Goal: Task Accomplishment & Management: Manage account settings

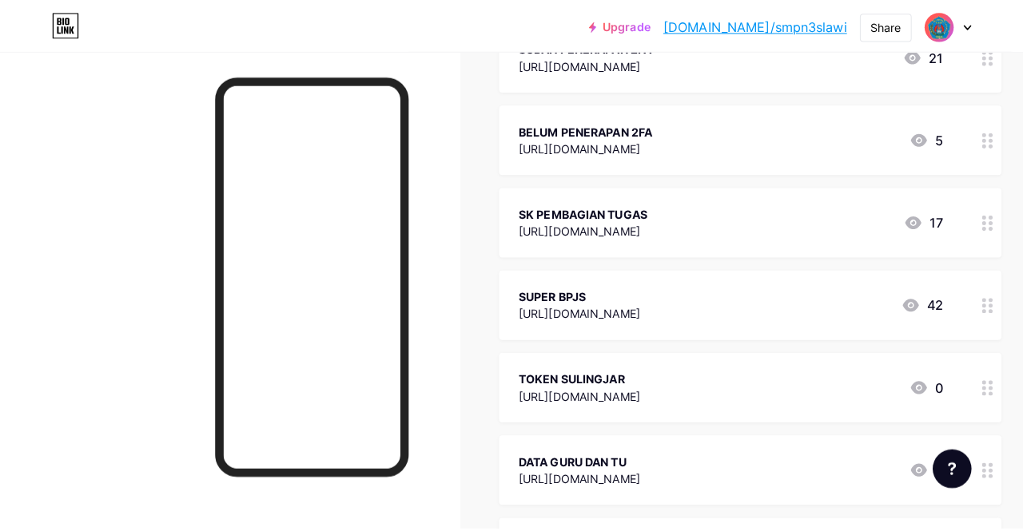
scroll to position [719, 0]
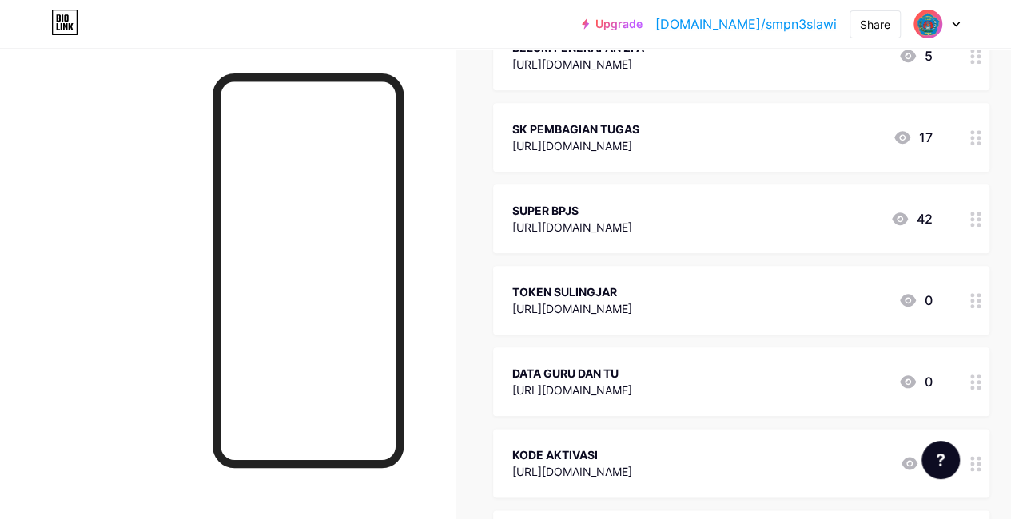
click at [632, 296] on div "TOKEN SULINGJAR" at bounding box center [572, 292] width 120 height 17
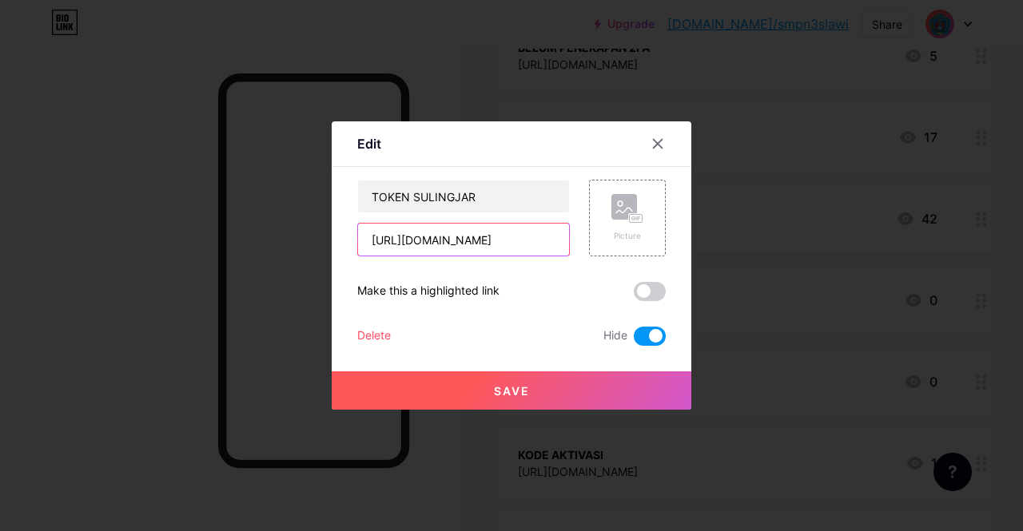
click at [558, 242] on input "[URL][DOMAIN_NAME]" at bounding box center [463, 240] width 211 height 32
type input "6"
click at [417, 242] on input "text" at bounding box center [463, 240] width 211 height 32
paste input "[URL][DOMAIN_NAME]"
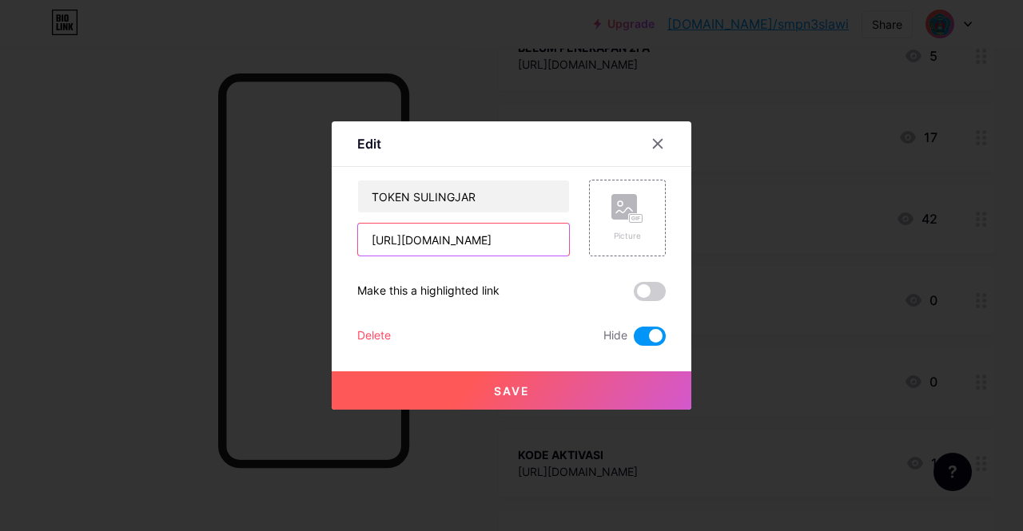
type input "[URL][DOMAIN_NAME]"
click at [508, 392] on span "Save" at bounding box center [512, 391] width 36 height 14
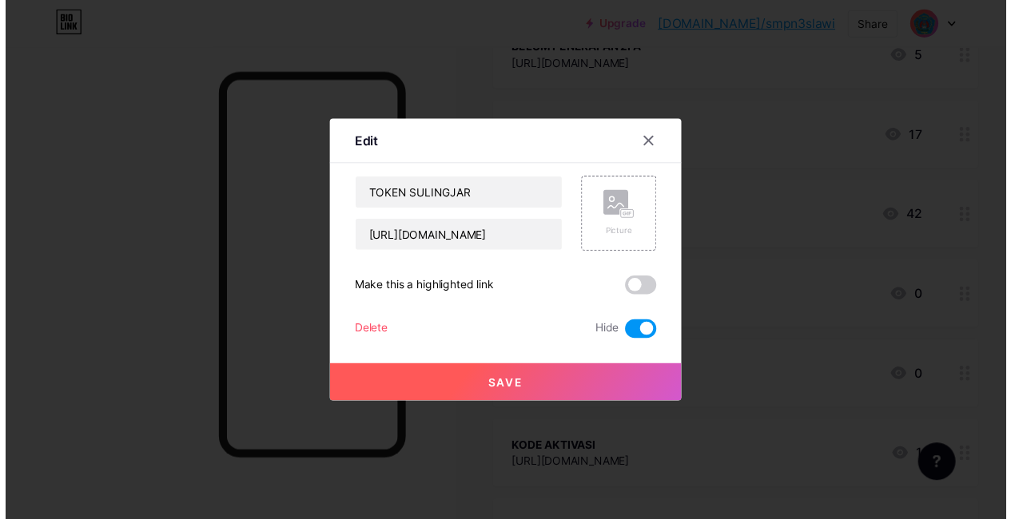
scroll to position [0, 0]
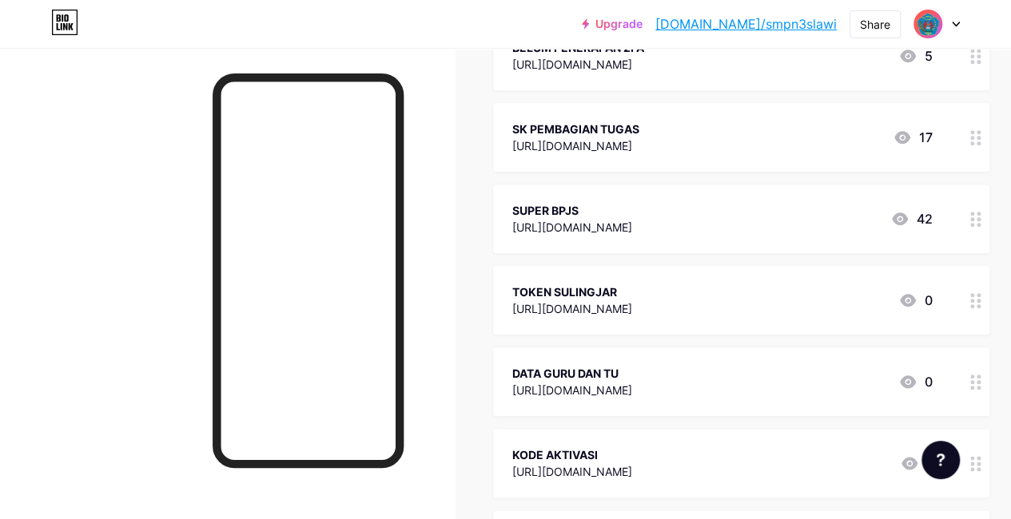
click at [914, 297] on icon at bounding box center [907, 300] width 19 height 19
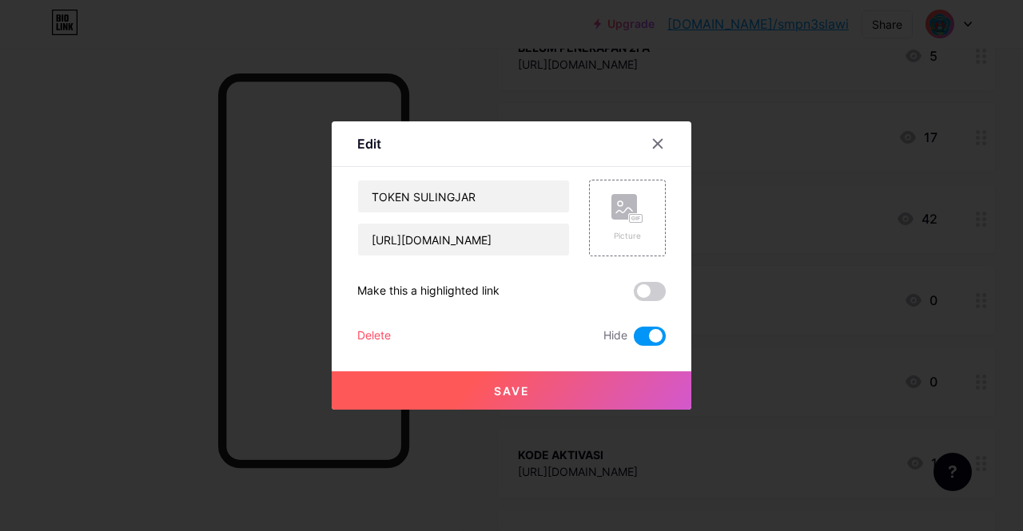
click at [637, 330] on span at bounding box center [650, 336] width 32 height 19
click at [634, 340] on input "checkbox" at bounding box center [634, 340] width 0 height 0
drag, startPoint x: 554, startPoint y: 383, endPoint x: 574, endPoint y: 379, distance: 19.6
click at [554, 383] on button "Save" at bounding box center [511, 390] width 359 height 38
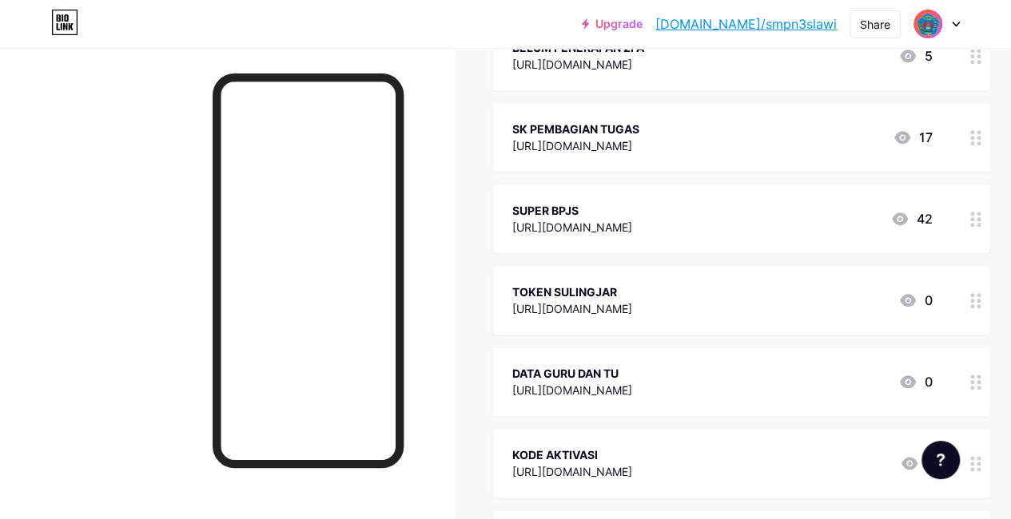
click at [792, 23] on link "[DOMAIN_NAME]/smpn3slawi" at bounding box center [745, 23] width 181 height 19
click at [765, 23] on link "[DOMAIN_NAME]/smpn3slawi" at bounding box center [745, 23] width 181 height 19
click at [916, 298] on icon at bounding box center [908, 300] width 16 height 13
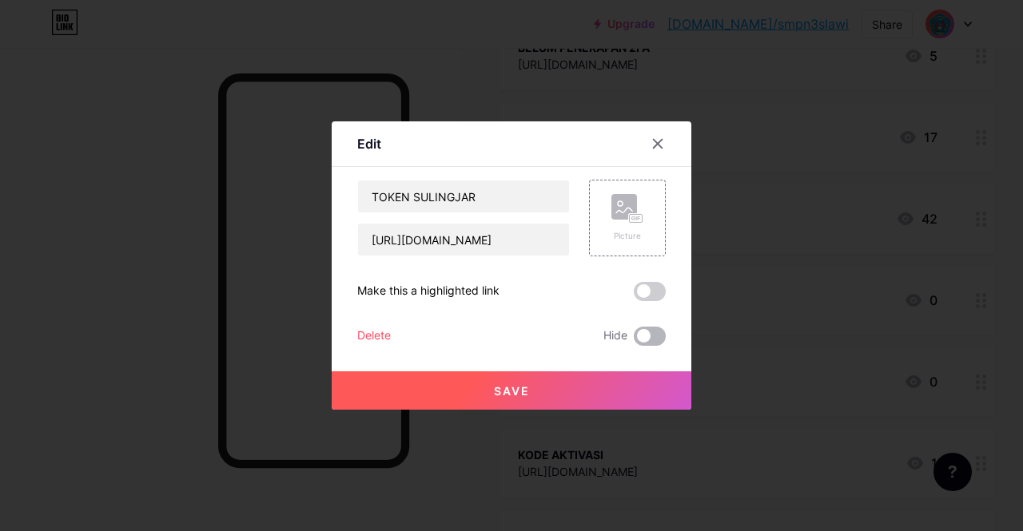
click at [657, 335] on span at bounding box center [650, 336] width 32 height 19
click at [634, 340] on input "checkbox" at bounding box center [634, 340] width 0 height 0
click at [508, 394] on span "Save" at bounding box center [512, 391] width 36 height 14
